Goal: Check status: Check status

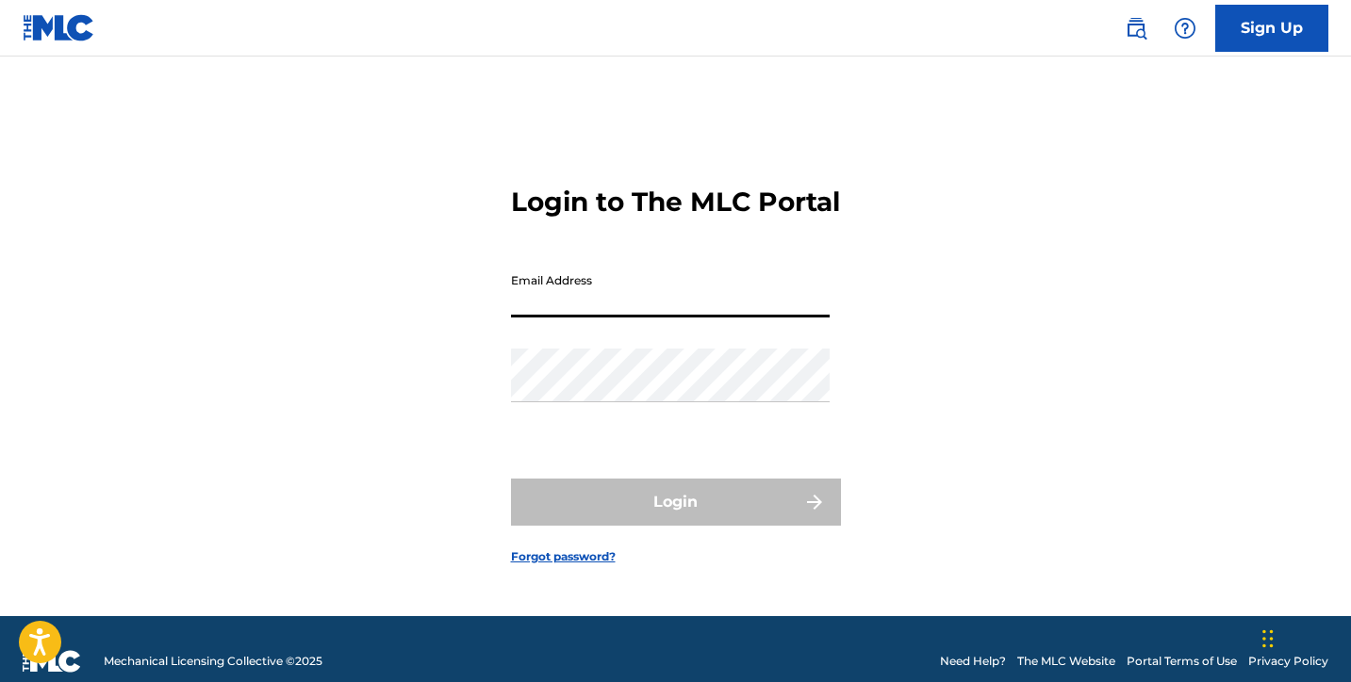
click at [578, 318] on input "Email Address" at bounding box center [670, 291] width 319 height 54
type input "[EMAIL_ADDRESS][DOMAIN_NAME]"
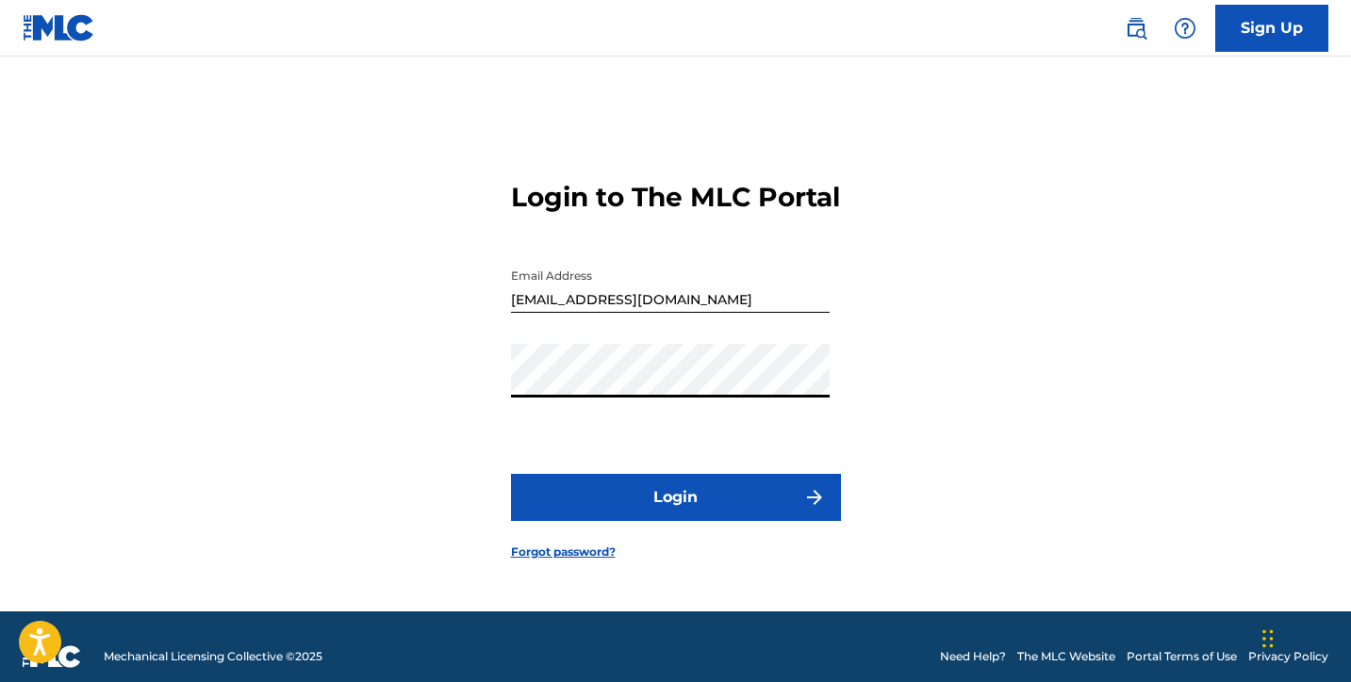
click at [655, 521] on button "Login" at bounding box center [676, 497] width 330 height 47
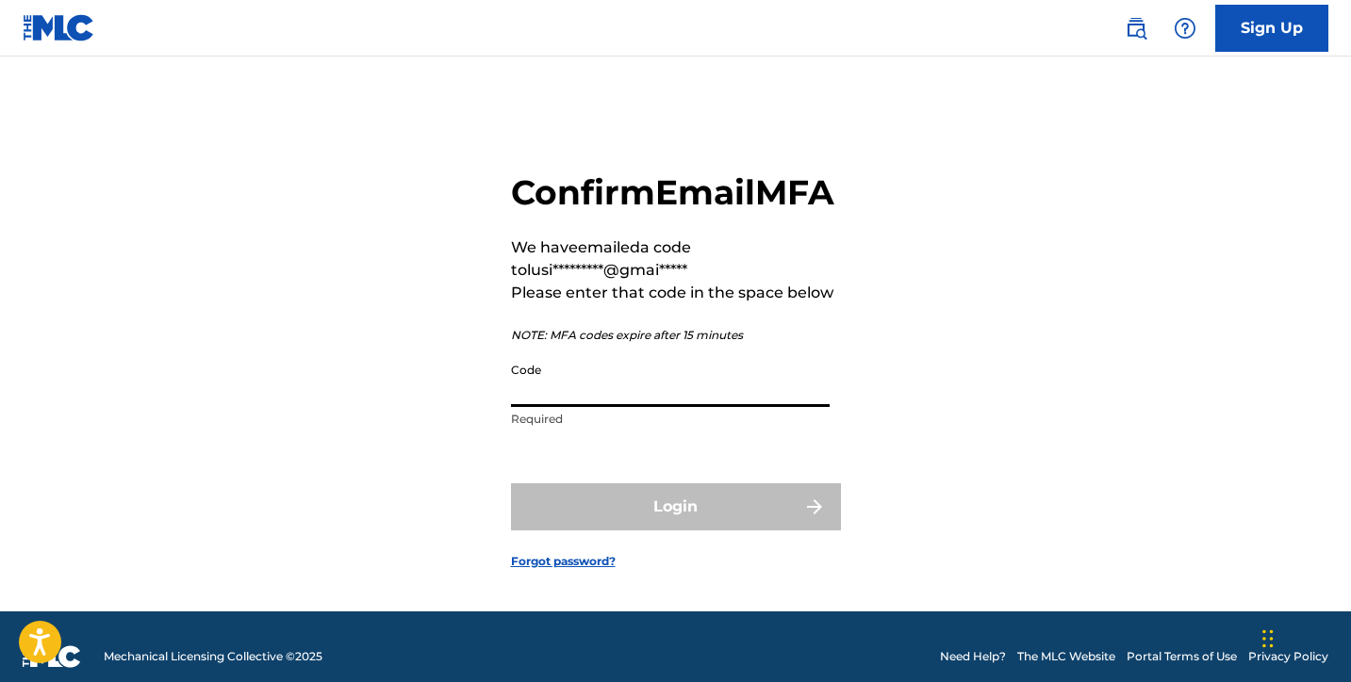
paste input "256042"
type input "256042"
click at [667, 531] on div "Login" at bounding box center [676, 507] width 330 height 47
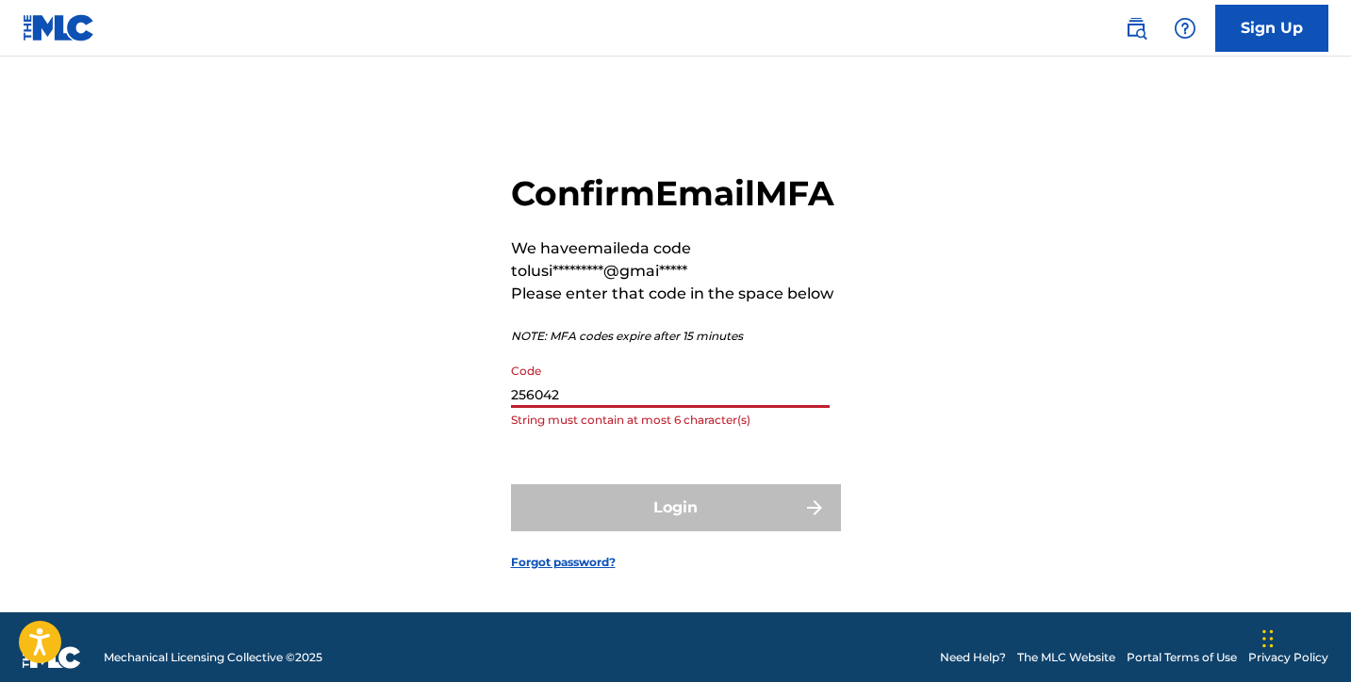
click at [592, 408] on input "256042" at bounding box center [670, 381] width 319 height 54
drag, startPoint x: 580, startPoint y: 426, endPoint x: 390, endPoint y: 424, distance: 189.5
click at [390, 424] on div "Confirm Email MFA We have emailed a code to lusi*********@gmai***** Please ente…" at bounding box center [676, 356] width 1320 height 513
paste input "256042"
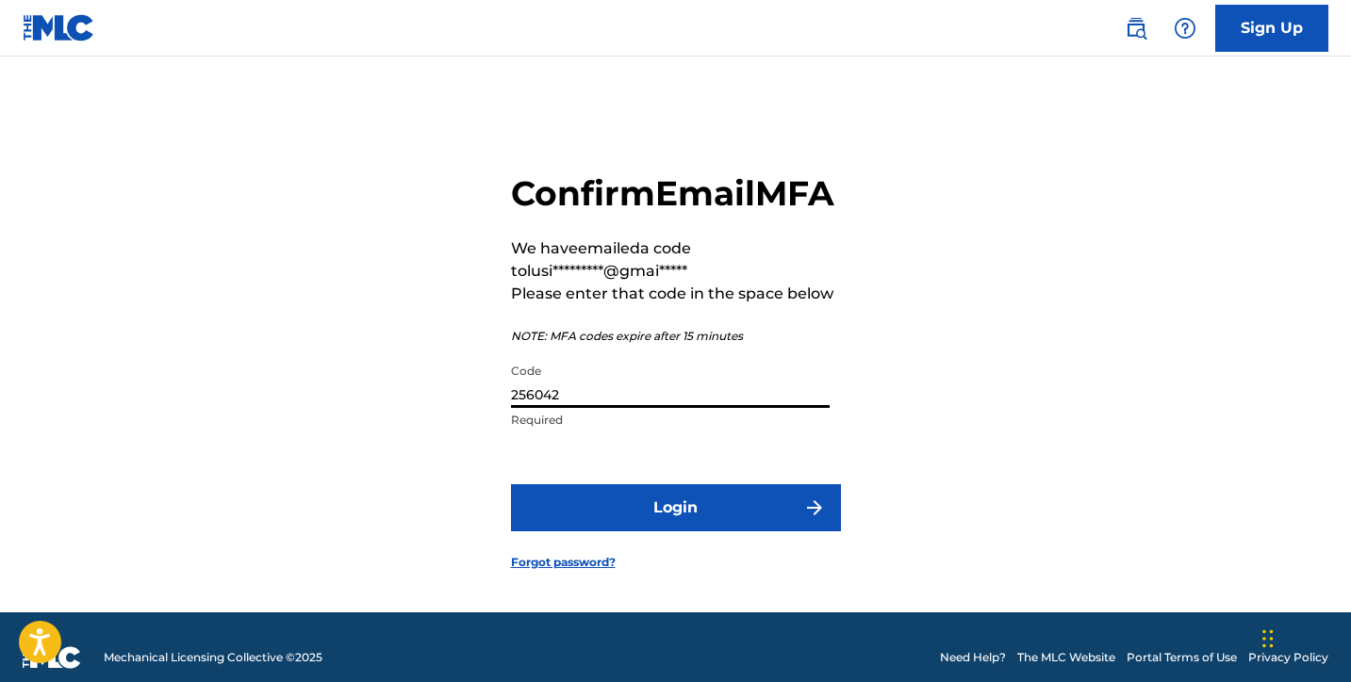
type input "256042"
click at [633, 532] on button "Login" at bounding box center [676, 508] width 330 height 47
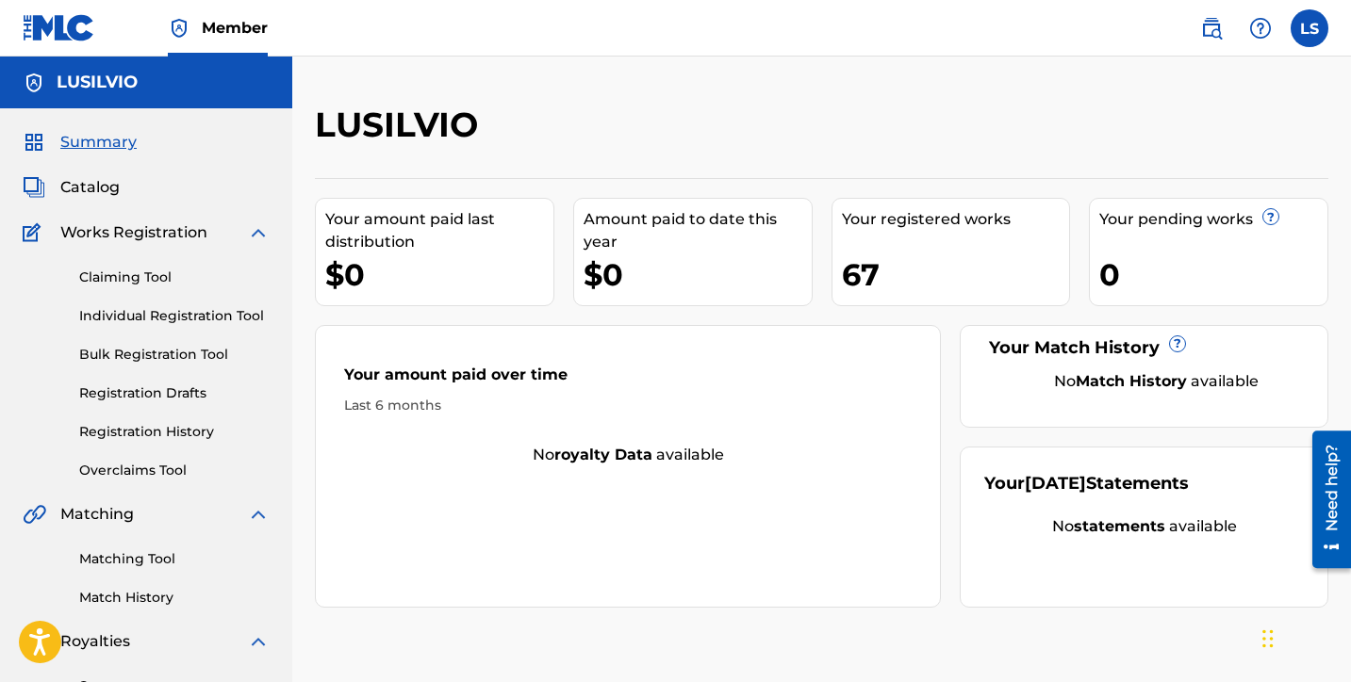
click at [167, 437] on link "Registration History" at bounding box center [174, 432] width 190 height 20
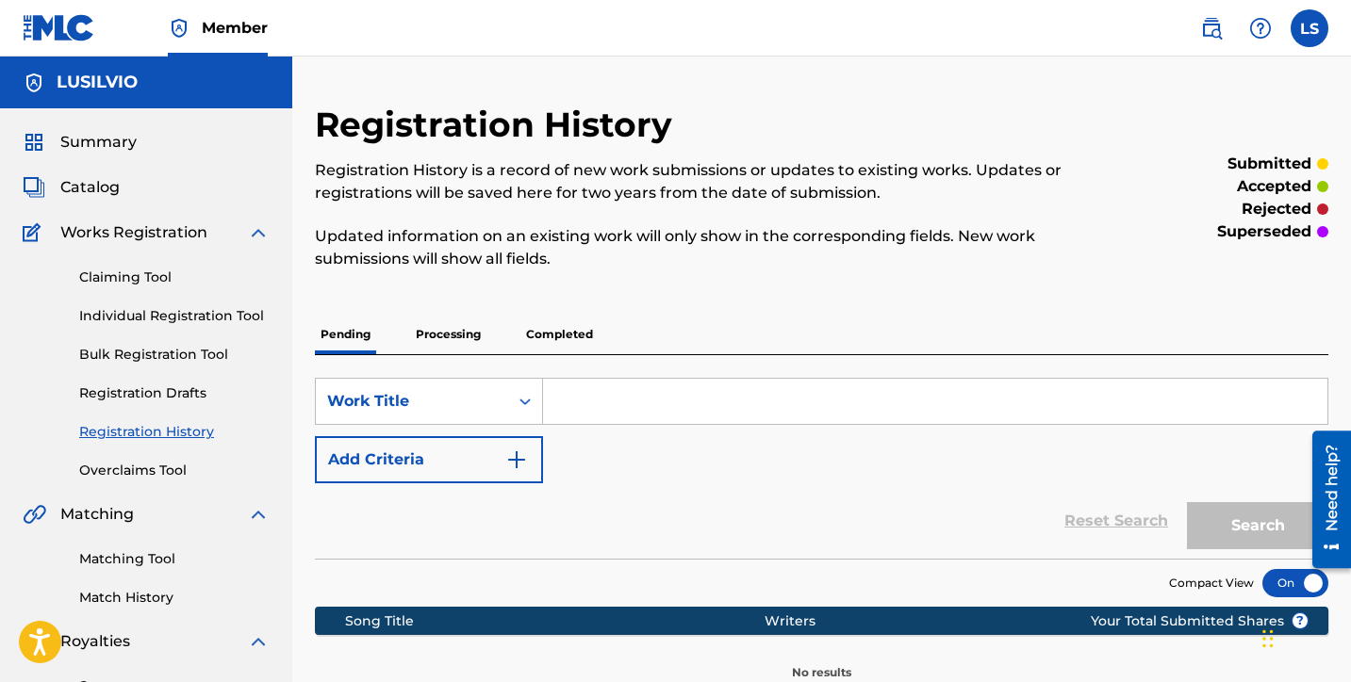
click at [553, 345] on p "Completed" at bounding box center [559, 335] width 78 height 40
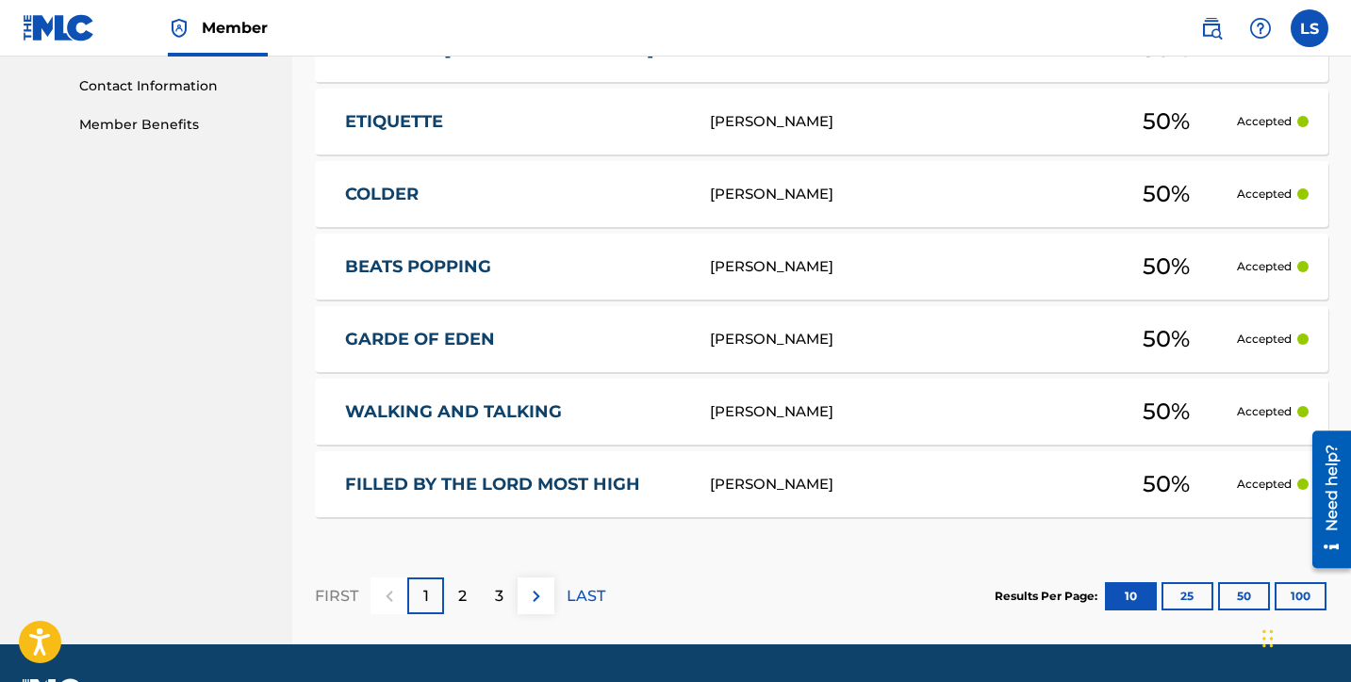
scroll to position [974, 0]
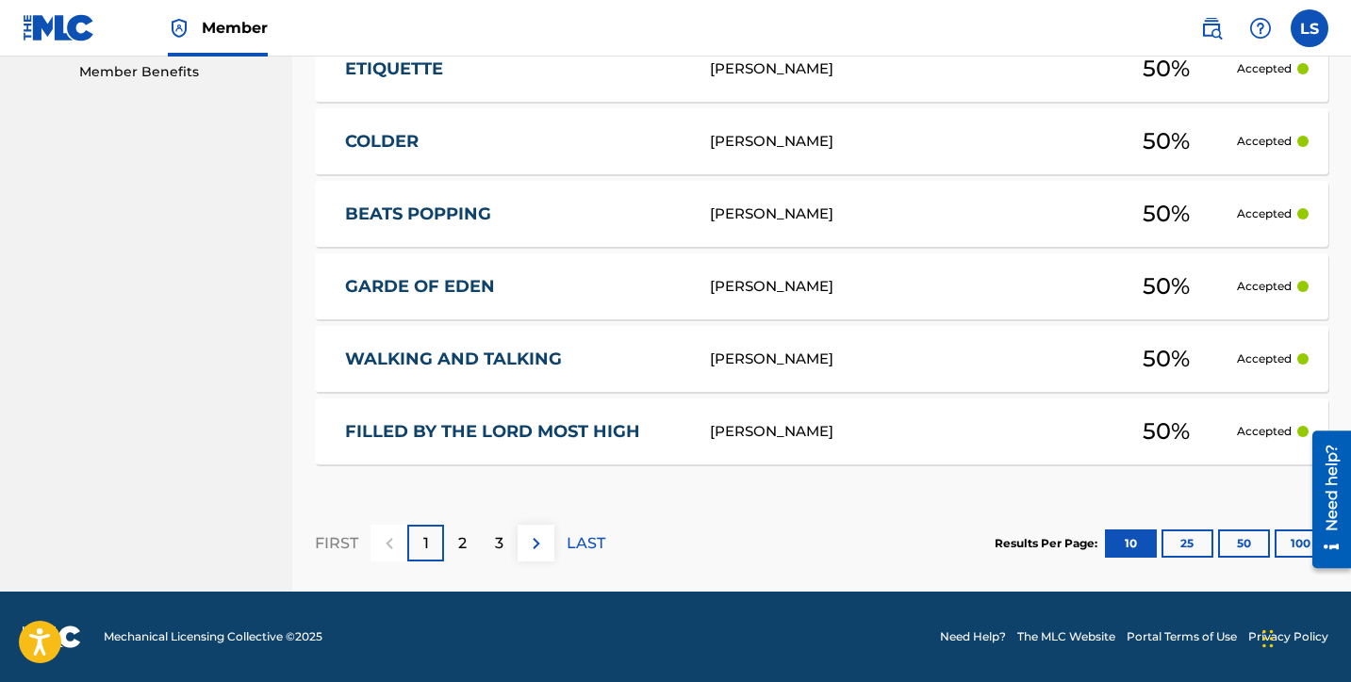
drag, startPoint x: 1300, startPoint y: 536, endPoint x: 2595, endPoint y: 961, distance: 1362.9
click at [1300, 536] on div at bounding box center [1324, 499] width 53 height 152
click at [1292, 548] on button "100" at bounding box center [1300, 544] width 52 height 28
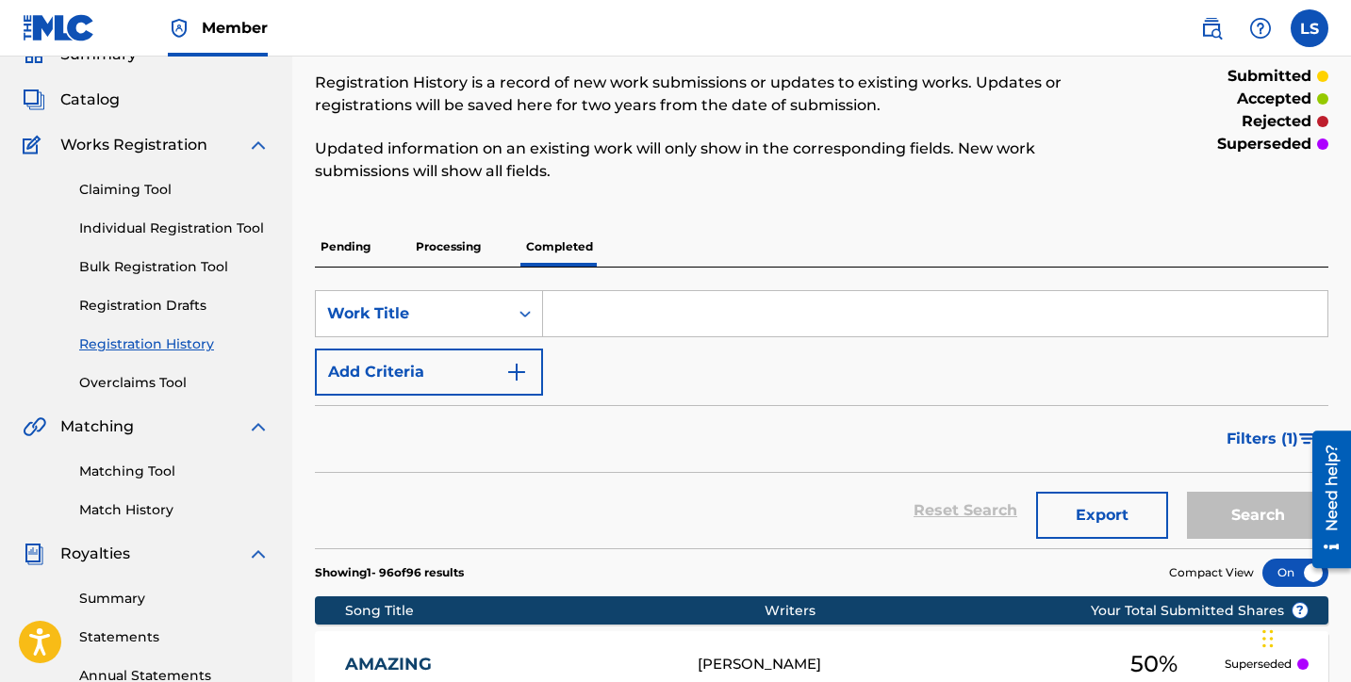
scroll to position [77, 0]
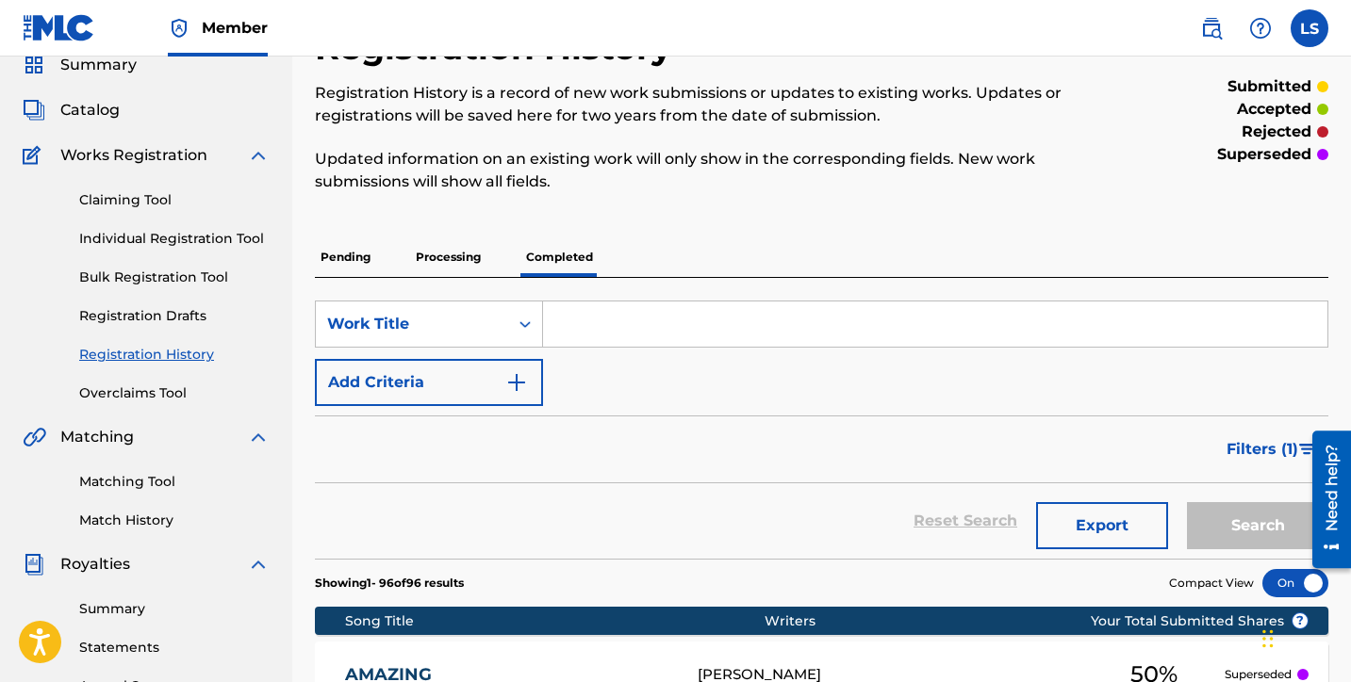
click at [451, 261] on p "Processing" at bounding box center [448, 258] width 76 height 40
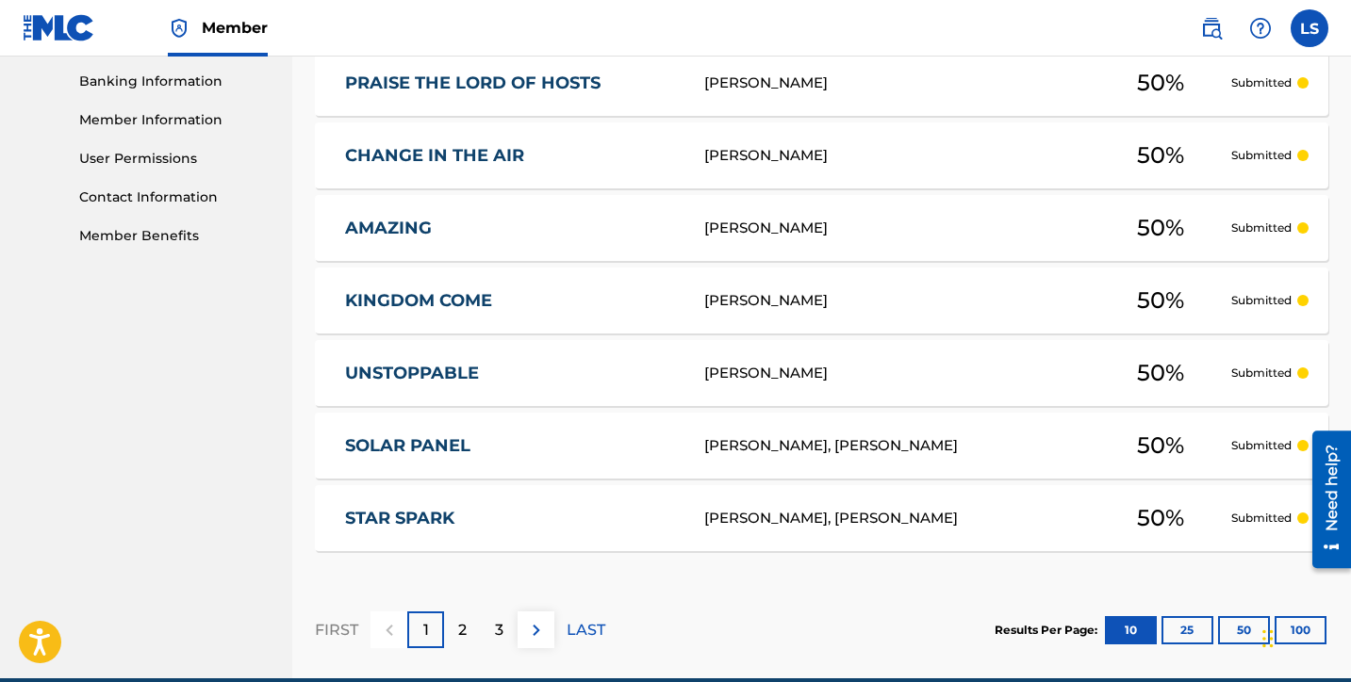
scroll to position [896, 0]
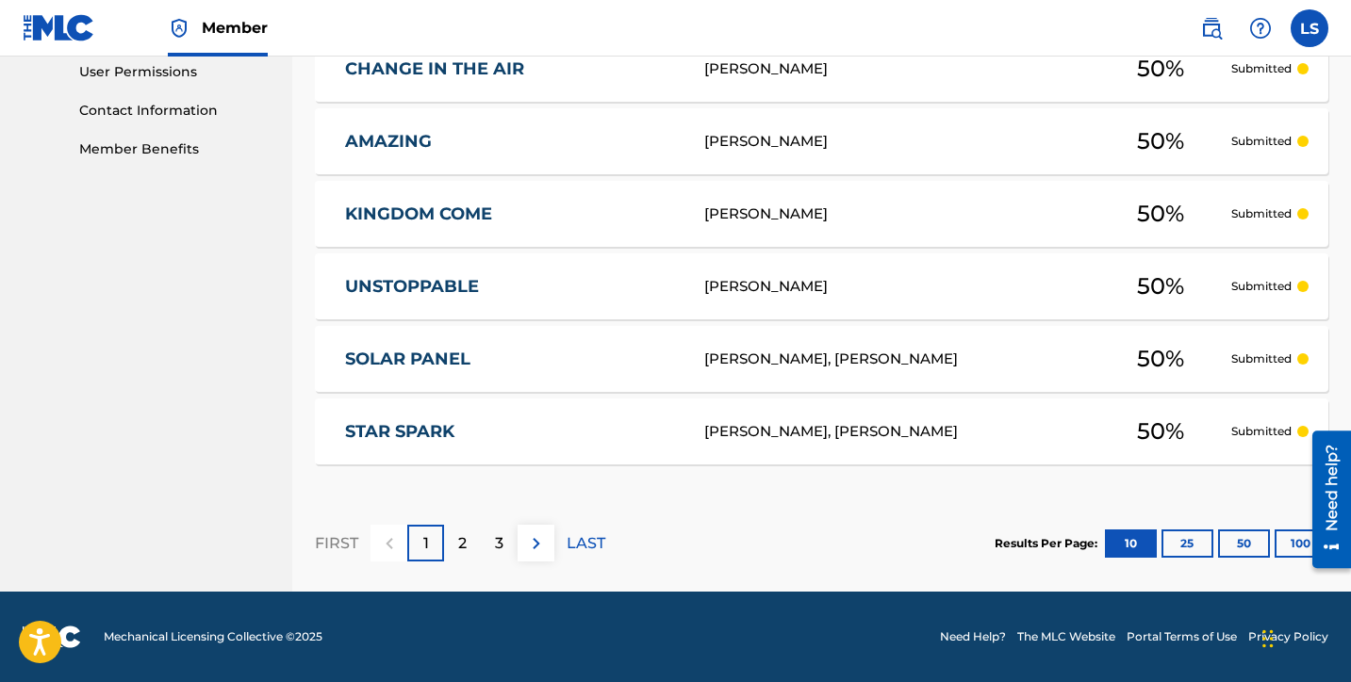
click at [1287, 549] on button "100" at bounding box center [1300, 544] width 52 height 28
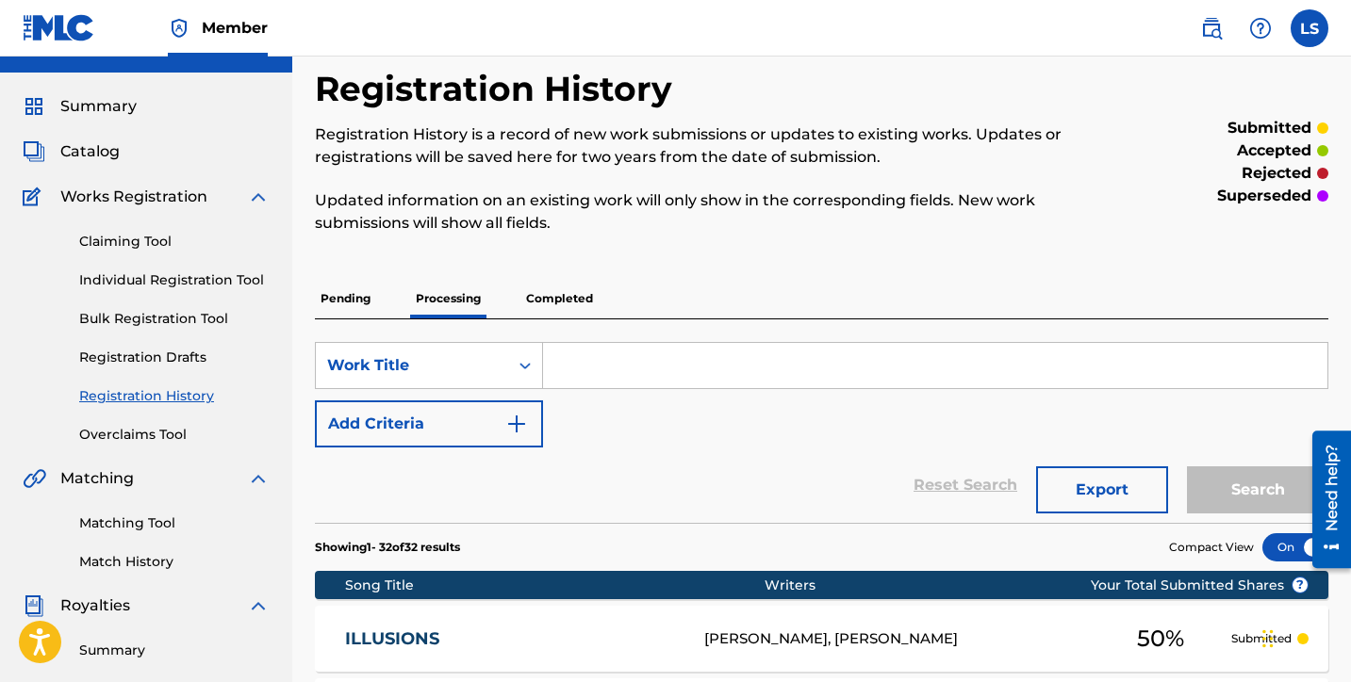
scroll to position [0, 0]
